Goal: Task Accomplishment & Management: Use online tool/utility

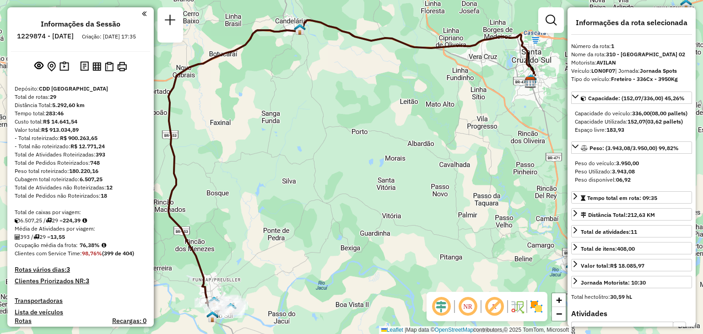
select select "**********"
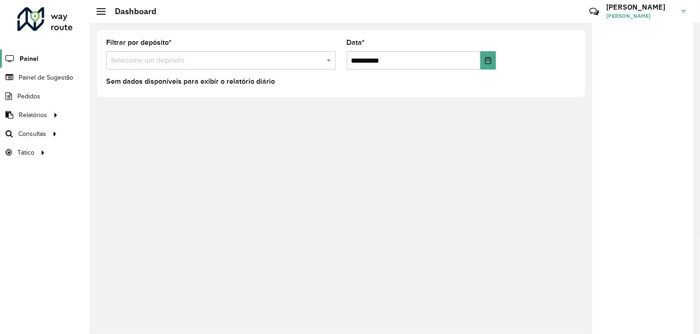
click at [37, 56] on span "Painel" at bounding box center [29, 59] width 19 height 10
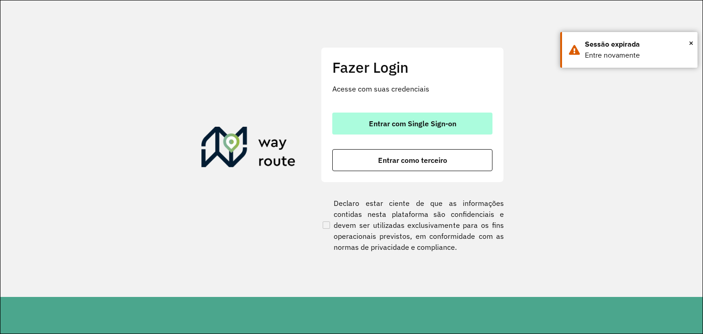
click at [426, 130] on button "Entrar com Single Sign-on" at bounding box center [412, 124] width 160 height 22
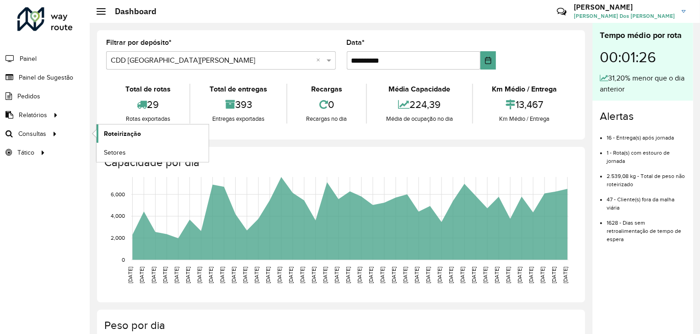
click at [110, 130] on span "Roteirização" at bounding box center [122, 134] width 37 height 10
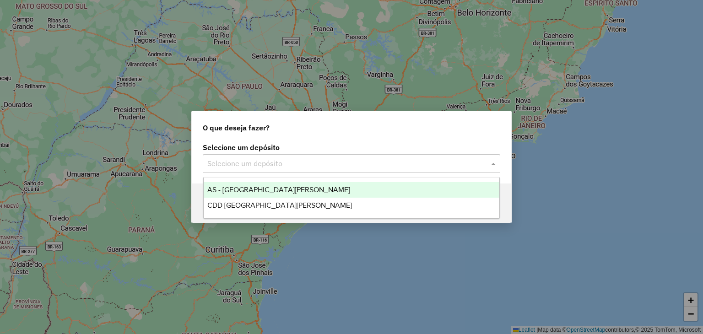
click at [341, 169] on div "Selecione um depósito" at bounding box center [352, 163] width 298 height 18
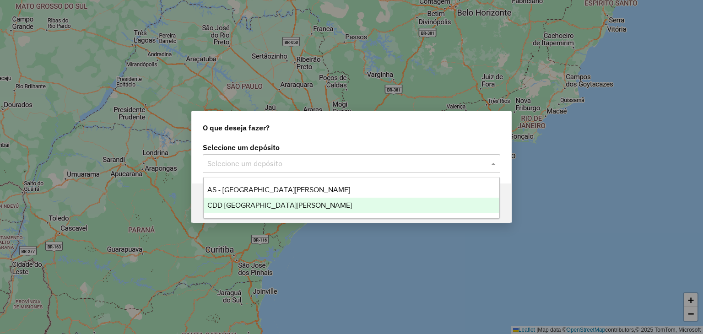
click at [321, 198] on div "CDD [GEOGRAPHIC_DATA][PERSON_NAME]" at bounding box center [352, 206] width 296 height 16
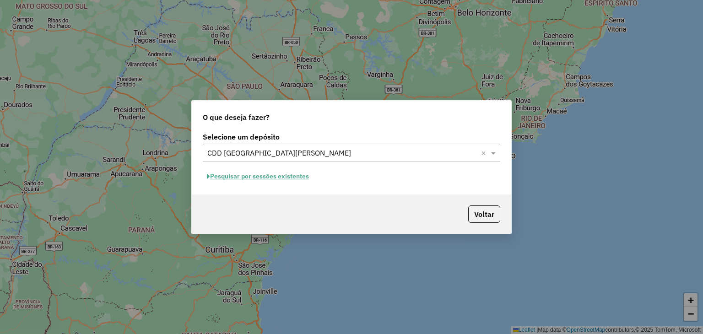
click at [297, 177] on button "Pesquisar por sessões existentes" at bounding box center [258, 176] width 110 height 14
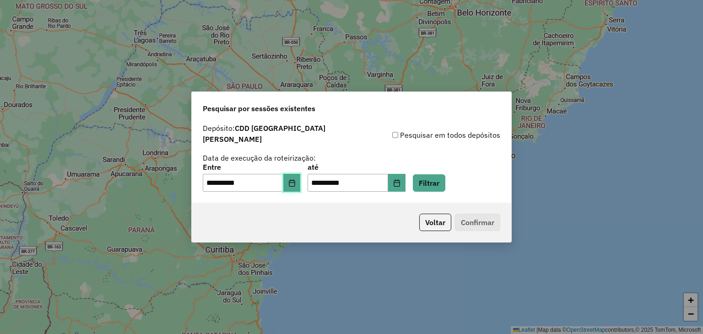
click at [298, 182] on button "Choose Date" at bounding box center [291, 183] width 17 height 18
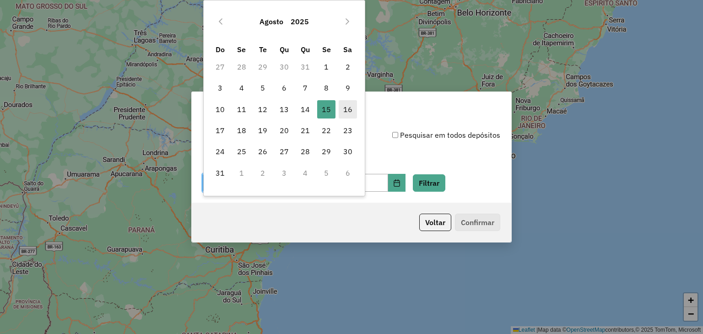
click at [341, 112] on span "16" at bounding box center [348, 109] width 18 height 18
type input "**********"
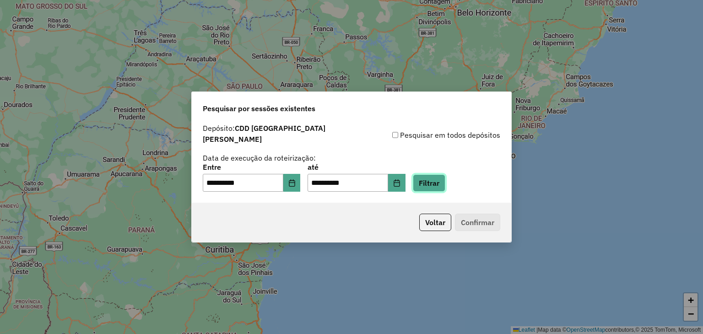
click at [445, 181] on button "Filtrar" at bounding box center [429, 182] width 32 height 17
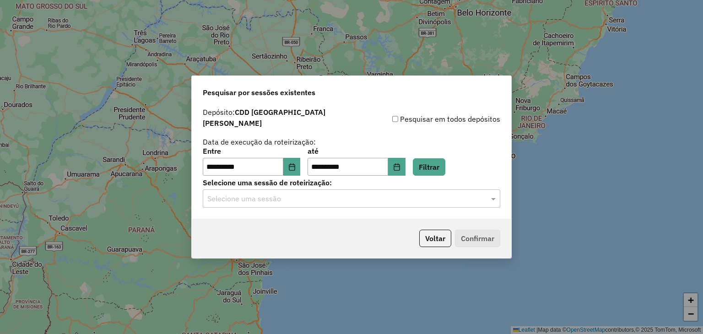
click at [282, 198] on input "text" at bounding box center [342, 199] width 270 height 11
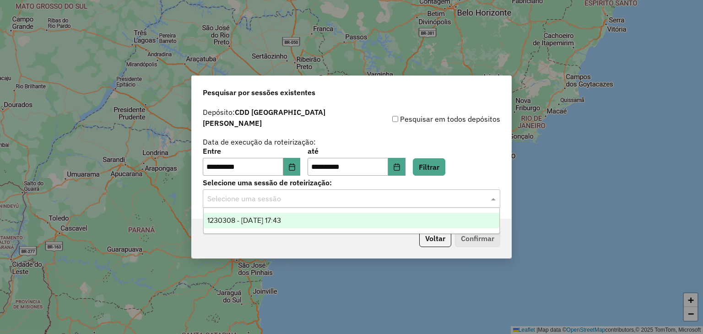
drag, startPoint x: 285, startPoint y: 215, endPoint x: 332, endPoint y: 225, distance: 48.6
click at [285, 216] on div "1230308 - 16/08/2025 17:43" at bounding box center [352, 221] width 296 height 16
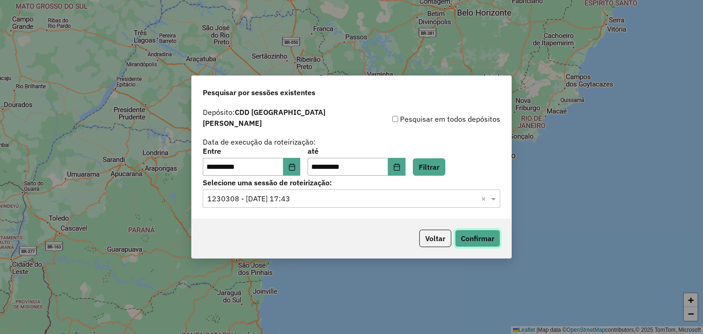
click at [469, 232] on button "Confirmar" at bounding box center [477, 238] width 45 height 17
click at [445, 165] on button "Filtrar" at bounding box center [429, 166] width 32 height 17
click at [488, 230] on button "Confirmar" at bounding box center [477, 238] width 45 height 17
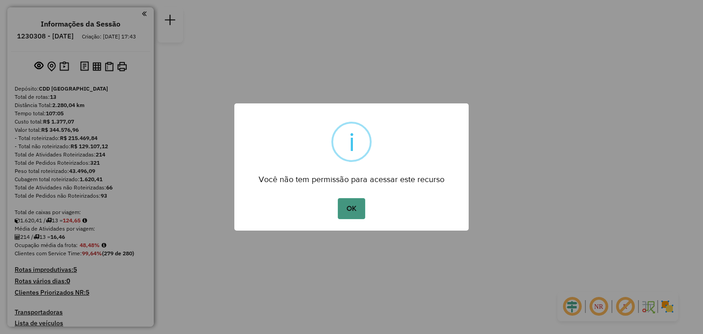
click at [354, 206] on button "OK" at bounding box center [351, 208] width 27 height 21
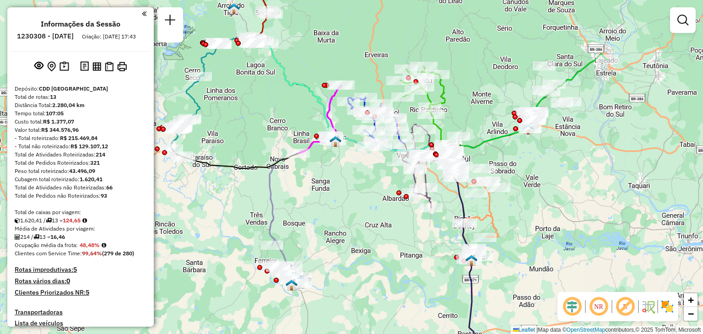
drag, startPoint x: 294, startPoint y: 216, endPoint x: 393, endPoint y: 217, distance: 98.9
click at [393, 217] on div "Janela de atendimento Grade de atendimento Capacidade Transportadoras Veículos …" at bounding box center [351, 167] width 703 height 334
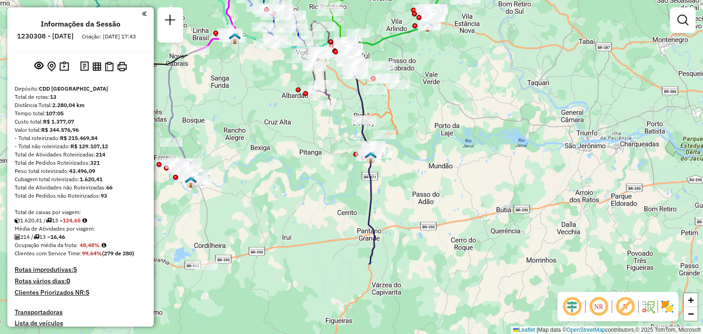
drag, startPoint x: 524, startPoint y: 276, endPoint x: 423, endPoint y: 173, distance: 144.0
click at [423, 173] on div "Janela de atendimento Grade de atendimento Capacidade Transportadoras Veículos …" at bounding box center [351, 167] width 703 height 334
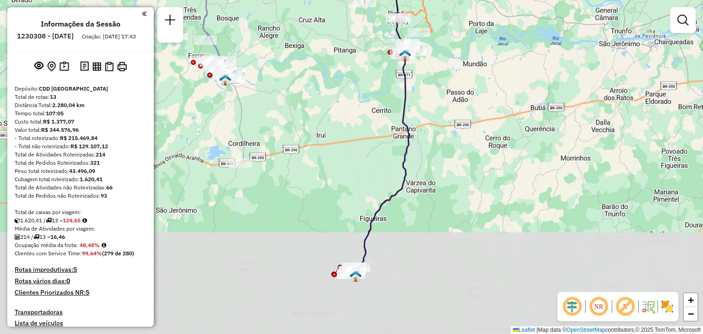
drag, startPoint x: 390, startPoint y: 231, endPoint x: 425, endPoint y: 138, distance: 98.8
click at [425, 126] on div "Janela de atendimento Grade de atendimento Capacidade Transportadoras Veículos …" at bounding box center [351, 167] width 703 height 334
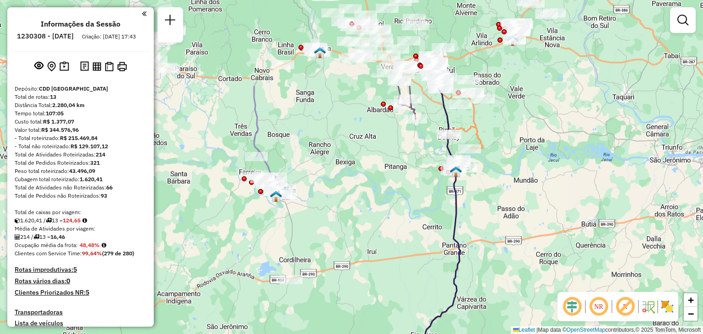
drag, startPoint x: 329, startPoint y: 167, endPoint x: 375, endPoint y: 281, distance: 123.2
click at [382, 289] on div "Janela de atendimento Grade de atendimento Capacidade Transportadoras Veículos …" at bounding box center [351, 167] width 703 height 334
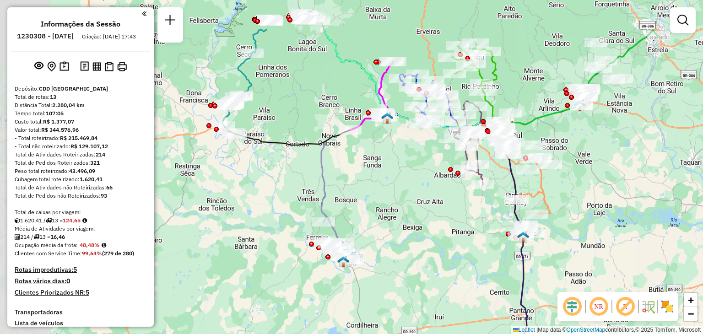
drag, startPoint x: 335, startPoint y: 211, endPoint x: 400, endPoint y: 273, distance: 89.7
click at [400, 273] on div "Janela de atendimento Grade de atendimento Capacidade Transportadoras Veículos …" at bounding box center [351, 167] width 703 height 334
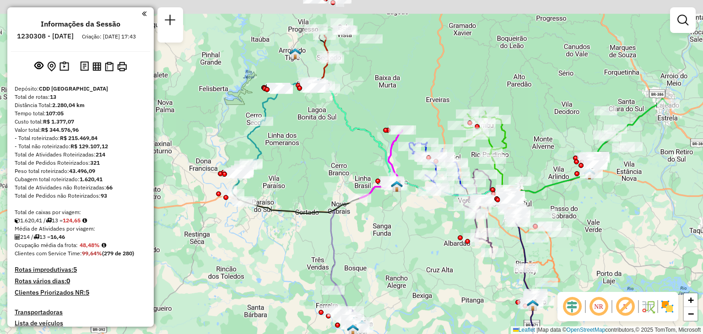
drag, startPoint x: 392, startPoint y: 142, endPoint x: 403, endPoint y: 224, distance: 82.7
click at [403, 222] on div "Janela de atendimento Grade de atendimento Capacidade Transportadoras Veículos …" at bounding box center [351, 167] width 703 height 334
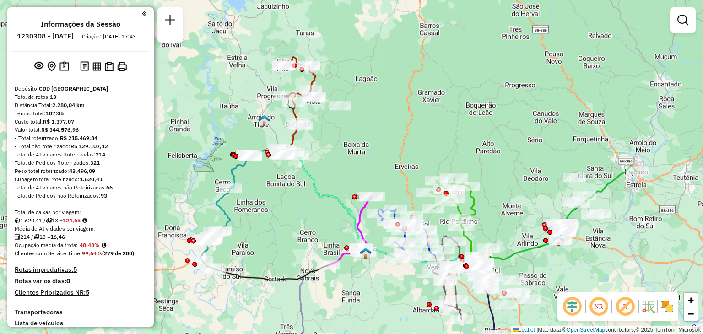
drag, startPoint x: 366, startPoint y: 135, endPoint x: 286, endPoint y: 159, distance: 84.3
click at [286, 160] on div "Janela de atendimento Grade de atendimento Capacidade Transportadoras Veículos …" at bounding box center [351, 167] width 703 height 334
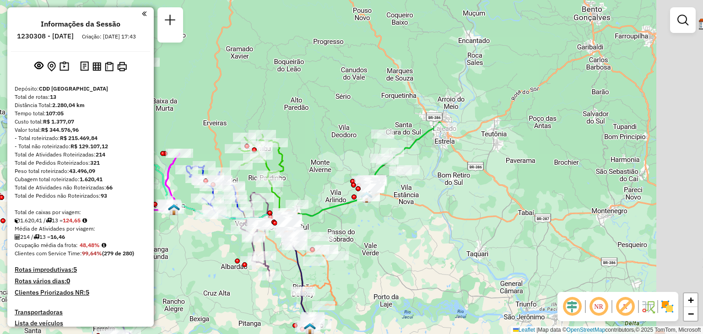
drag, startPoint x: 510, startPoint y: 248, endPoint x: 365, endPoint y: 221, distance: 147.1
click at [365, 221] on div "Janela de atendimento Grade de atendimento Capacidade Transportadoras Veículos …" at bounding box center [351, 167] width 703 height 334
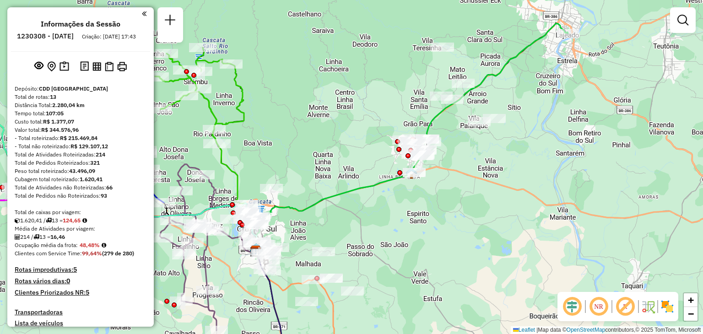
drag, startPoint x: 287, startPoint y: 211, endPoint x: 356, endPoint y: 222, distance: 69.6
click at [356, 222] on div "Janela de atendimento Grade de atendimento Capacidade Transportadoras Veículos …" at bounding box center [351, 167] width 703 height 334
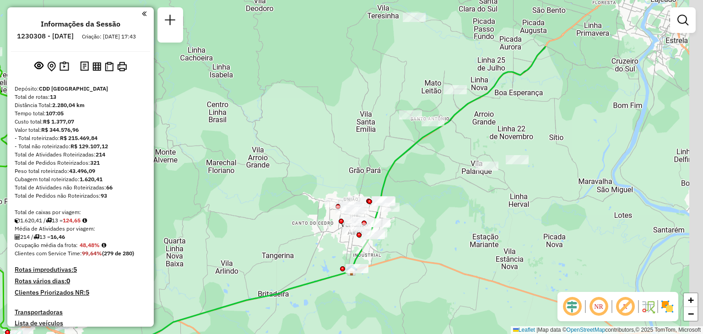
drag, startPoint x: 492, startPoint y: 128, endPoint x: 326, endPoint y: 312, distance: 248.6
click at [326, 312] on div "Janela de atendimento Grade de atendimento Capacidade Transportadoras Veículos …" at bounding box center [351, 167] width 703 height 334
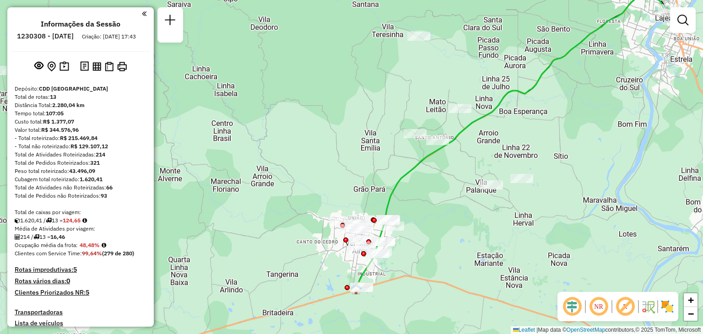
drag, startPoint x: 387, startPoint y: 253, endPoint x: 575, endPoint y: 92, distance: 247.7
click at [575, 92] on div "Janela de atendimento Grade de atendimento Capacidade Transportadoras Veículos …" at bounding box center [351, 167] width 703 height 334
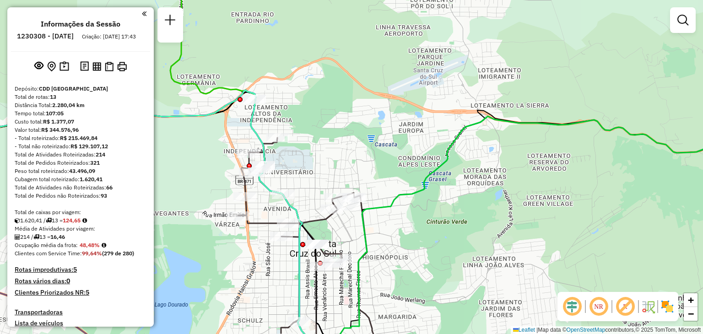
drag, startPoint x: 417, startPoint y: 242, endPoint x: 435, endPoint y: 147, distance: 95.9
click at [435, 148] on div "Janela de atendimento Grade de atendimento Capacidade Transportadoras Veículos …" at bounding box center [351, 167] width 703 height 334
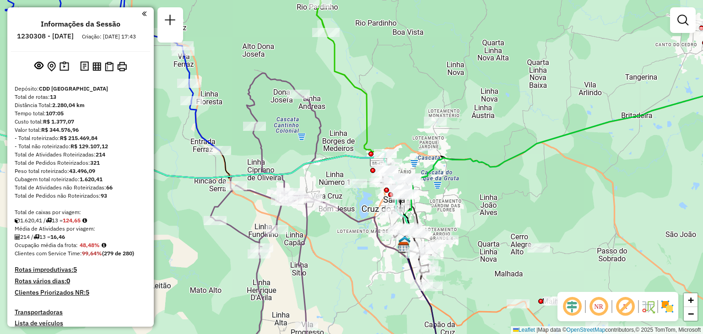
drag, startPoint x: 430, startPoint y: 217, endPoint x: 455, endPoint y: 194, distance: 33.7
click at [455, 194] on div "Janela de atendimento Grade de atendimento Capacidade Transportadoras Veículos …" at bounding box center [351, 167] width 703 height 334
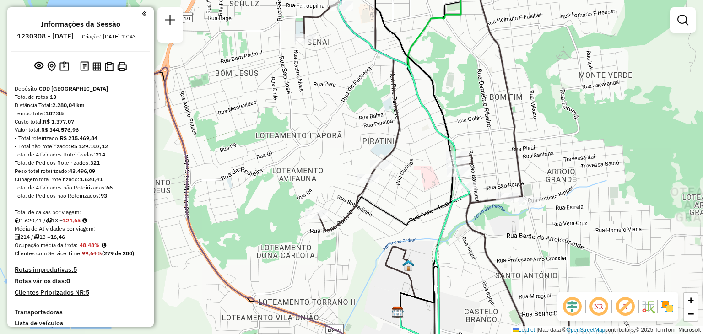
drag, startPoint x: 379, startPoint y: 207, endPoint x: 419, endPoint y: 222, distance: 42.7
click at [418, 222] on icon at bounding box center [385, 250] width 135 height 106
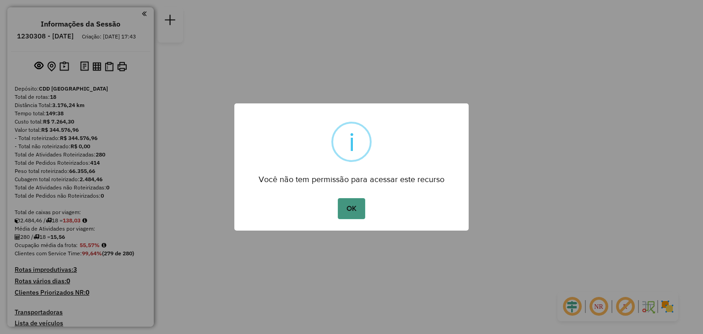
click at [358, 207] on button "OK" at bounding box center [351, 208] width 27 height 21
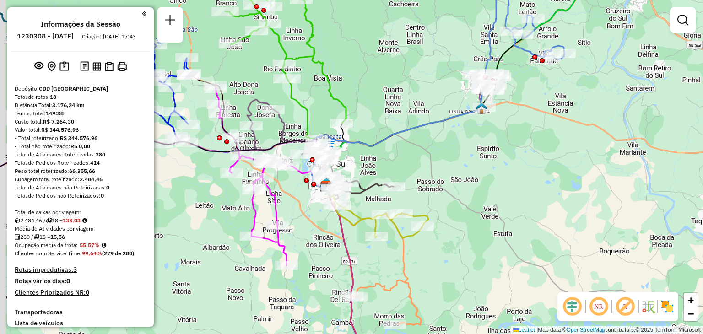
drag, startPoint x: 378, startPoint y: 151, endPoint x: 460, endPoint y: 164, distance: 83.4
click at [460, 164] on div "Janela de atendimento Grade de atendimento Capacidade Transportadoras Veículos …" at bounding box center [351, 167] width 703 height 334
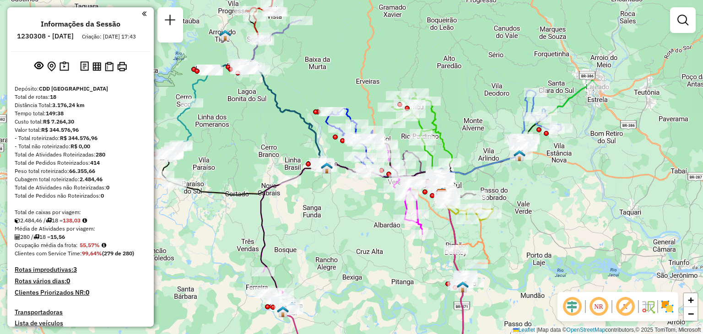
drag, startPoint x: 458, startPoint y: 110, endPoint x: 502, endPoint y: 179, distance: 81.4
click at [502, 179] on div "Janela de atendimento Grade de atendimento Capacidade Transportadoras Veículos …" at bounding box center [351, 167] width 703 height 334
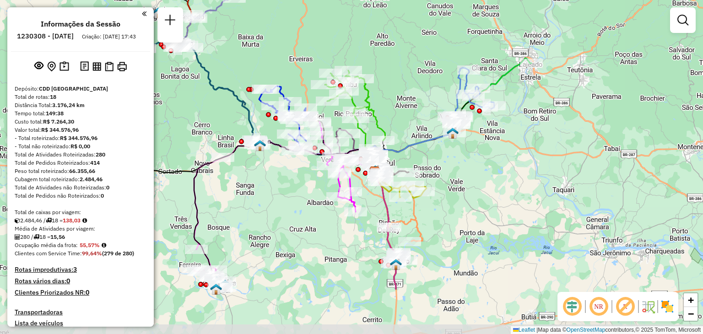
drag, startPoint x: 502, startPoint y: 182, endPoint x: 398, endPoint y: 105, distance: 129.5
click at [398, 105] on div "Janela de atendimento Grade de atendimento Capacidade Transportadoras Veículos …" at bounding box center [351, 167] width 703 height 334
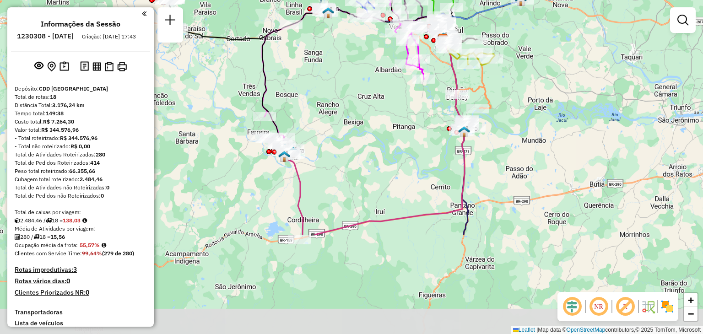
drag, startPoint x: 432, startPoint y: 260, endPoint x: 501, endPoint y: 125, distance: 152.1
click at [501, 125] on div "Janela de atendimento Grade de atendimento Capacidade Transportadoras Veículos …" at bounding box center [351, 167] width 703 height 334
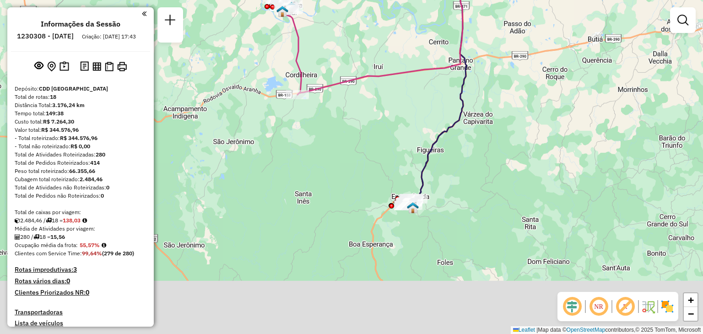
drag, startPoint x: 482, startPoint y: 230, endPoint x: 480, endPoint y: 88, distance: 141.9
click at [480, 88] on div "Janela de atendimento Grade de atendimento Capacidade Transportadoras Veículos …" at bounding box center [351, 167] width 703 height 334
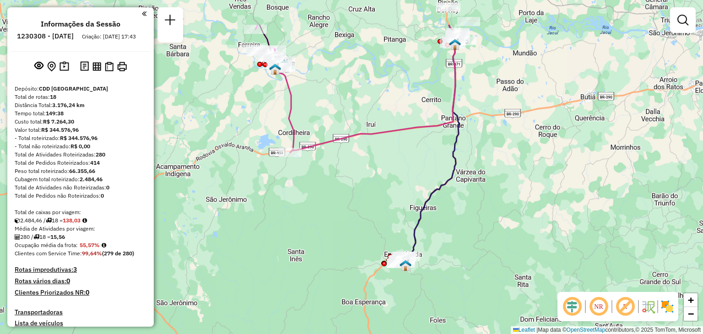
drag, startPoint x: 387, startPoint y: 100, endPoint x: 389, endPoint y: 258, distance: 157.9
click at [389, 258] on div "Janela de atendimento Grade de atendimento Capacidade Transportadoras Veículos …" at bounding box center [351, 167] width 703 height 334
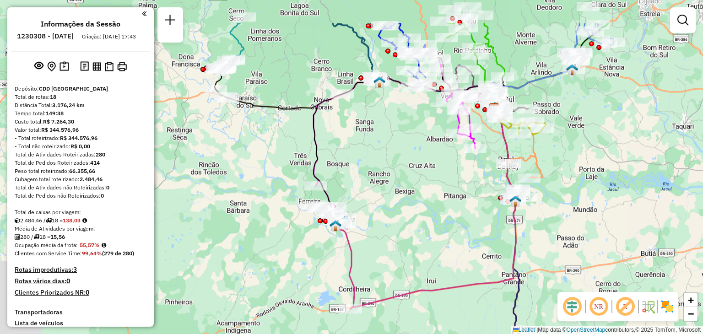
drag, startPoint x: 340, startPoint y: 179, endPoint x: 396, endPoint y: 242, distance: 84.3
click at [396, 242] on div "Janela de atendimento Grade de atendimento Capacidade Transportadoras Veículos …" at bounding box center [351, 167] width 703 height 334
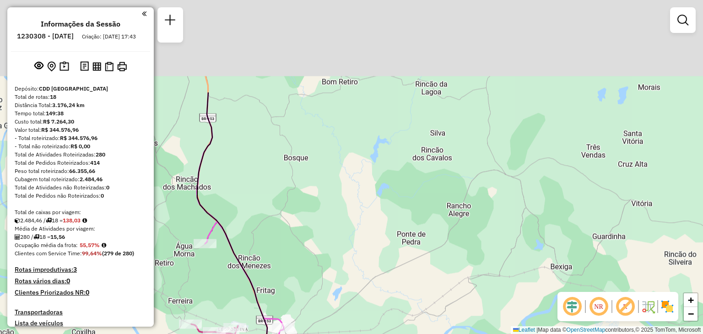
drag, startPoint x: 320, startPoint y: 56, endPoint x: 384, endPoint y: 243, distance: 197.4
click at [384, 243] on div "Janela de atendimento Grade de atendimento Capacidade Transportadoras Veículos …" at bounding box center [351, 167] width 703 height 334
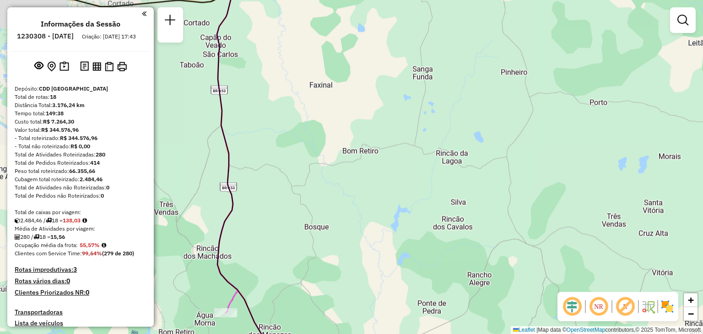
drag, startPoint x: 341, startPoint y: 191, endPoint x: 352, endPoint y: 251, distance: 61.0
click at [352, 251] on div "Janela de atendimento Grade de atendimento Capacidade Transportadoras Veículos …" at bounding box center [351, 167] width 703 height 334
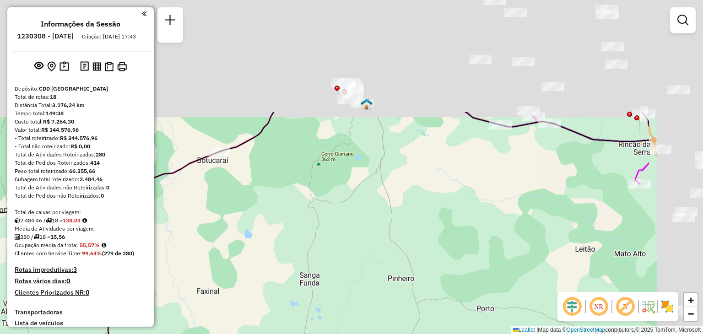
drag, startPoint x: 339, startPoint y: 130, endPoint x: 182, endPoint y: 300, distance: 230.6
click at [182, 300] on div "Janela de atendimento Grade de atendimento Capacidade Transportadoras Veículos …" at bounding box center [351, 167] width 703 height 334
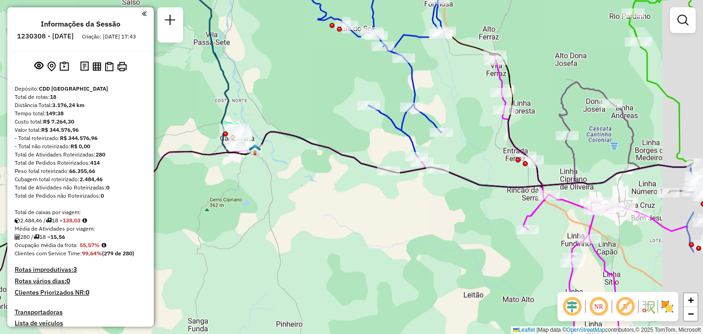
click at [291, 248] on div "Janela de atendimento Grade de atendimento Capacidade Transportadoras Veículos …" at bounding box center [351, 167] width 703 height 334
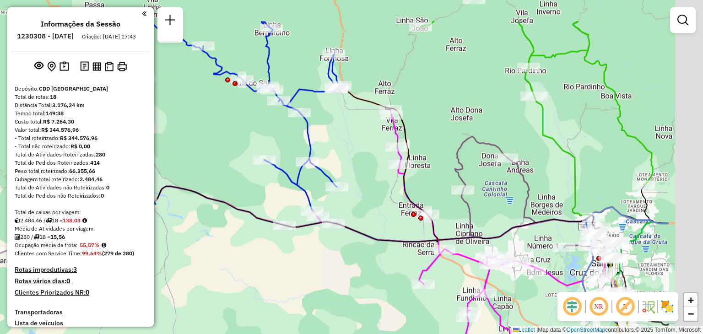
drag, startPoint x: 480, startPoint y: 157, endPoint x: 383, endPoint y: 242, distance: 129.4
click at [375, 208] on div "Janela de atendimento Grade de atendimento Capacidade Transportadoras Veículos …" at bounding box center [351, 167] width 703 height 334
